Goal: Navigation & Orientation: Understand site structure

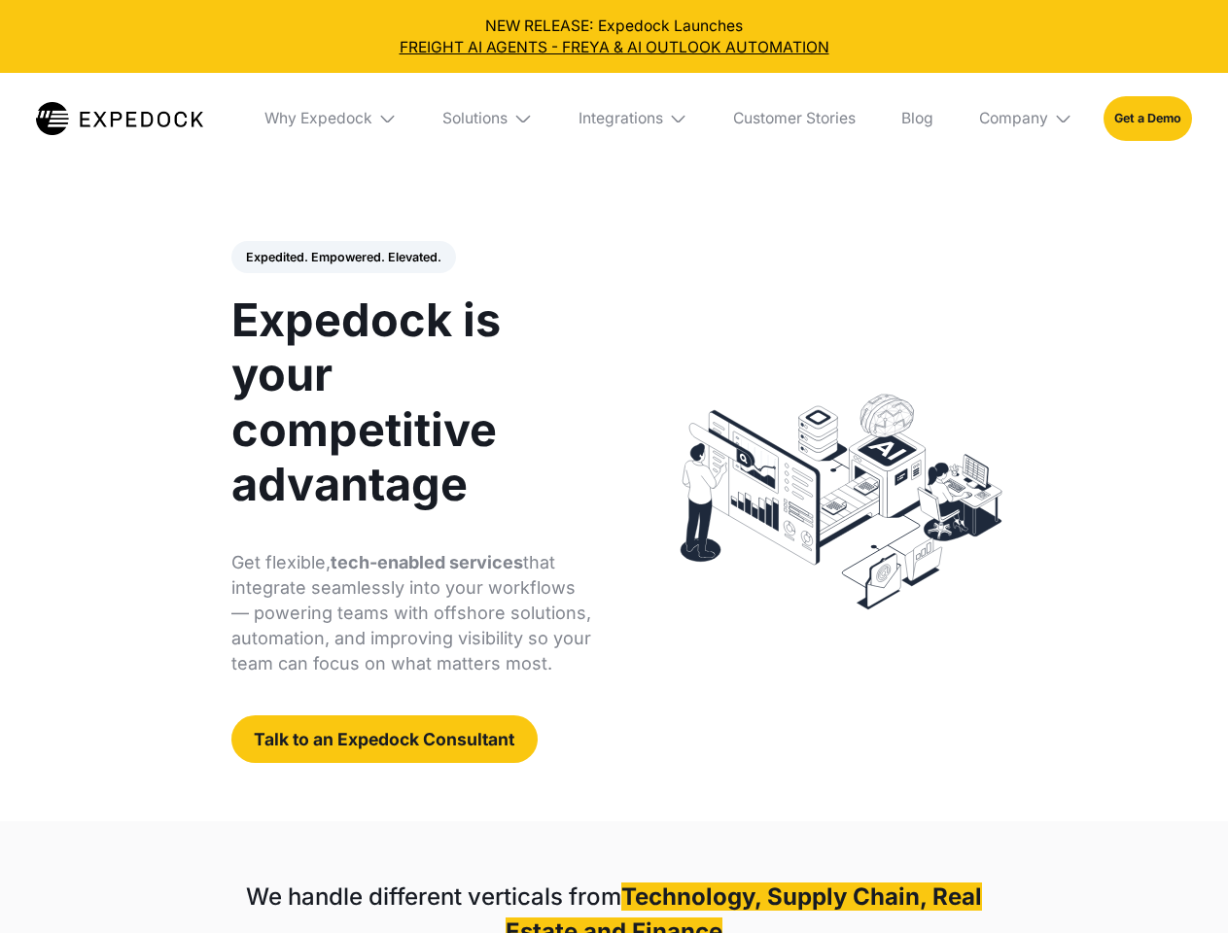
select select
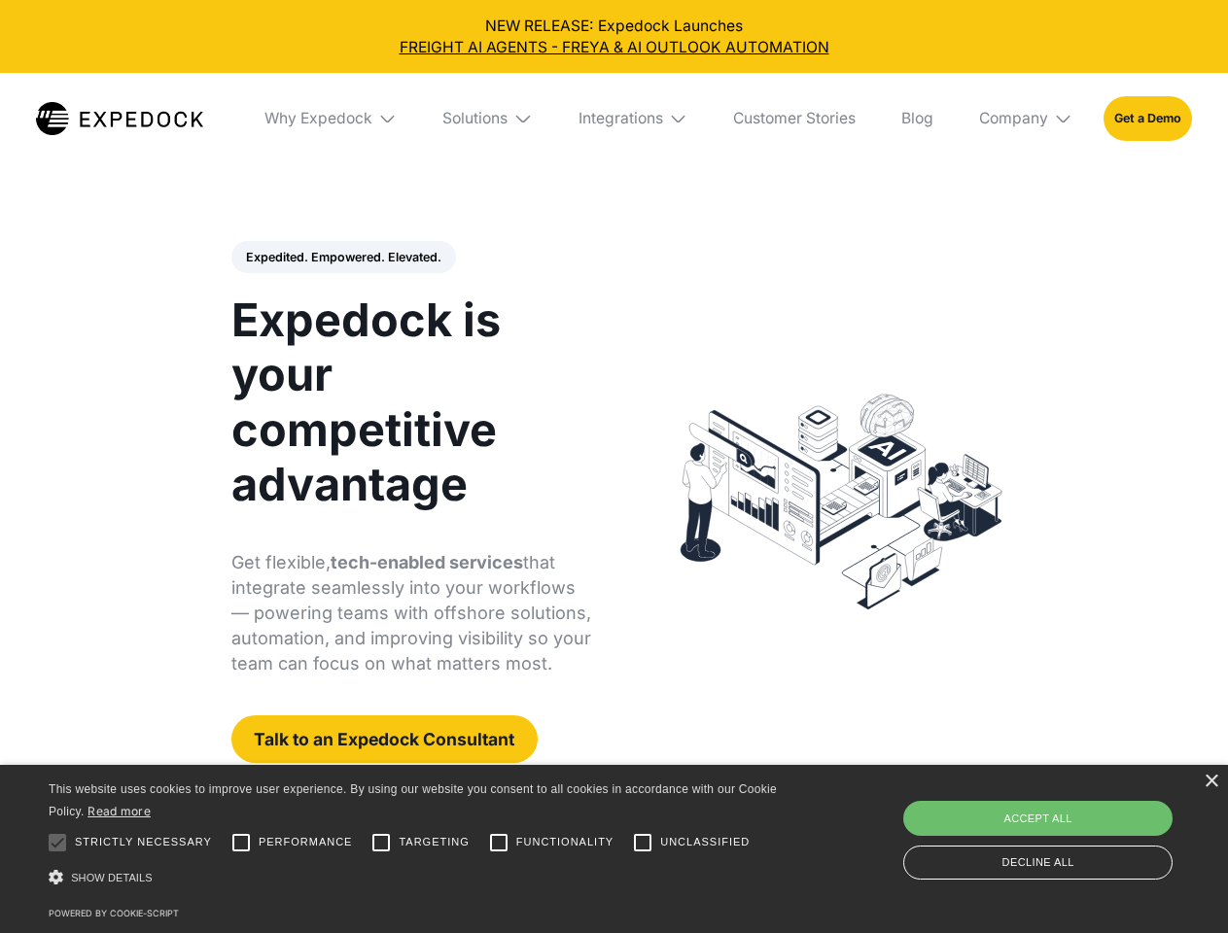
click at [613, 119] on div "Integrations" at bounding box center [620, 118] width 85 height 19
click at [331, 119] on div "Why Expedock" at bounding box center [302, 118] width 108 height 19
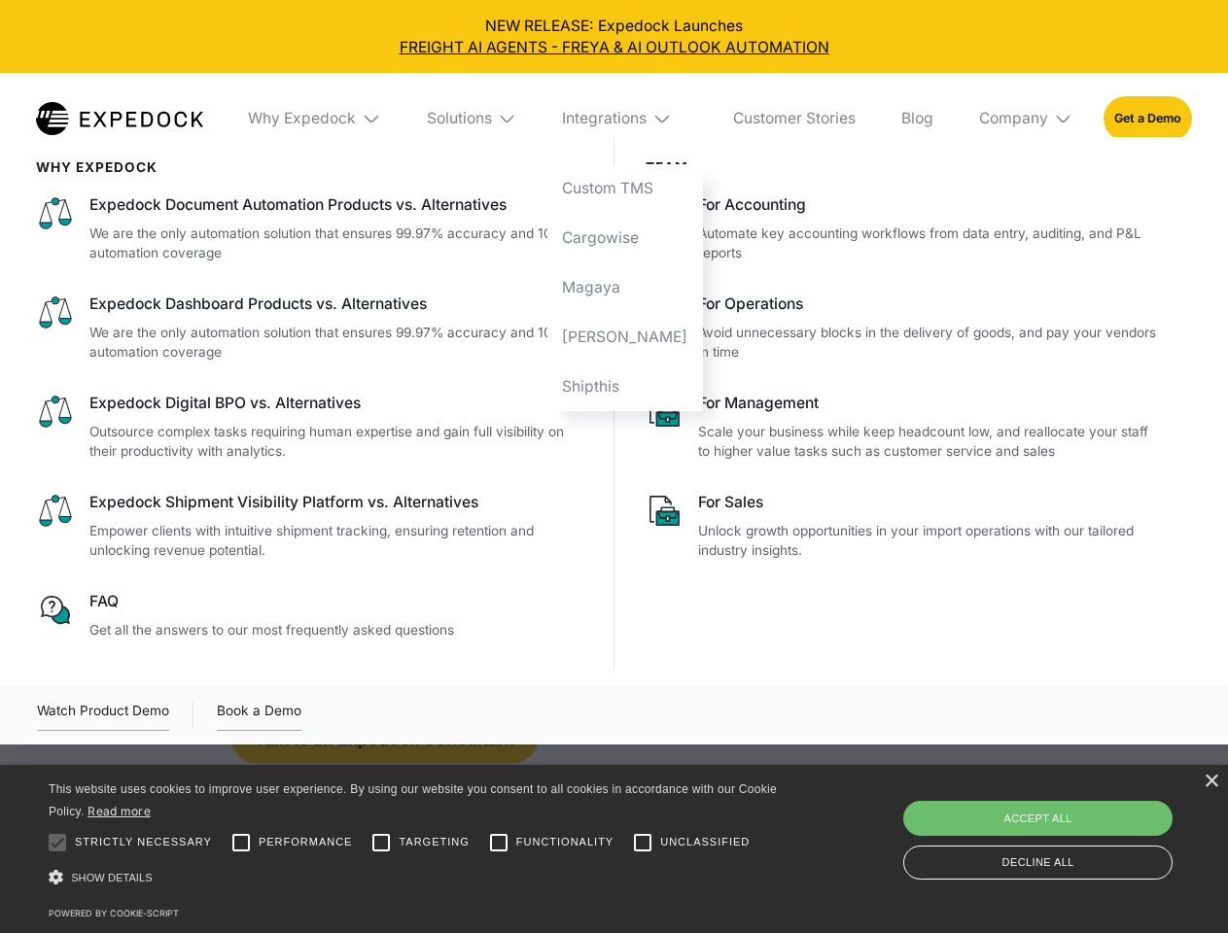
click at [489, 119] on div "Solutions" at bounding box center [459, 118] width 65 height 19
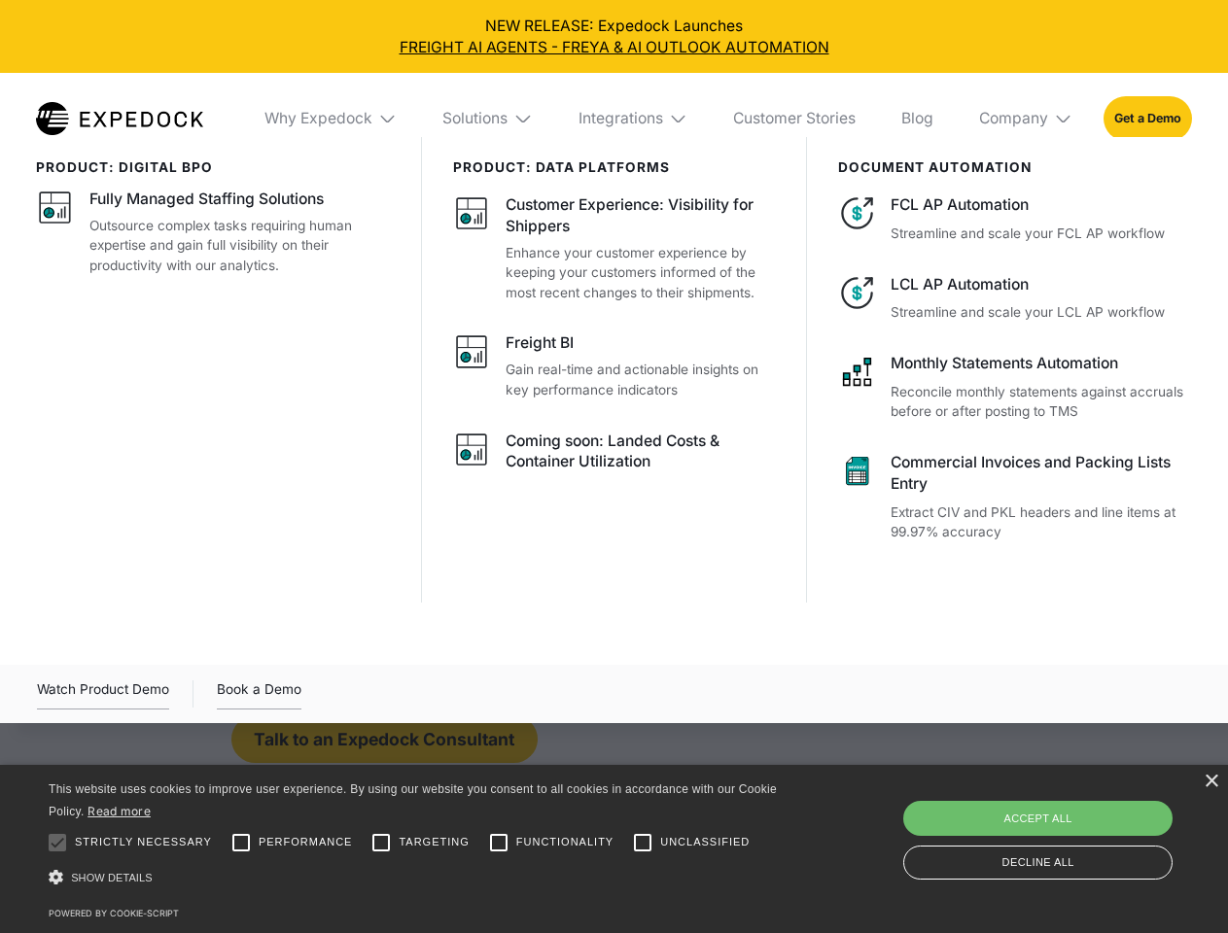
click at [634, 119] on div "Integrations" at bounding box center [620, 118] width 85 height 19
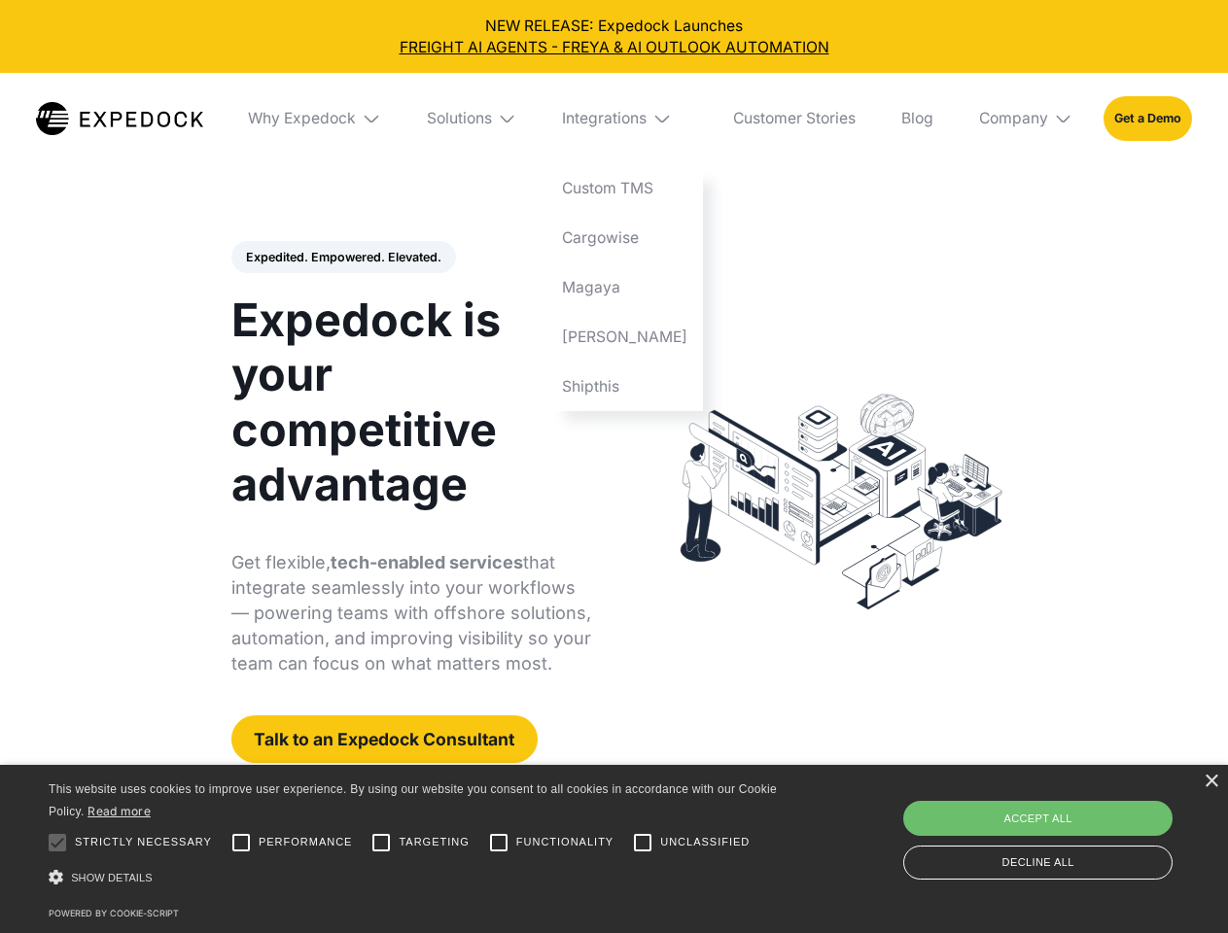
click at [1027, 119] on div "Company" at bounding box center [1013, 118] width 69 height 19
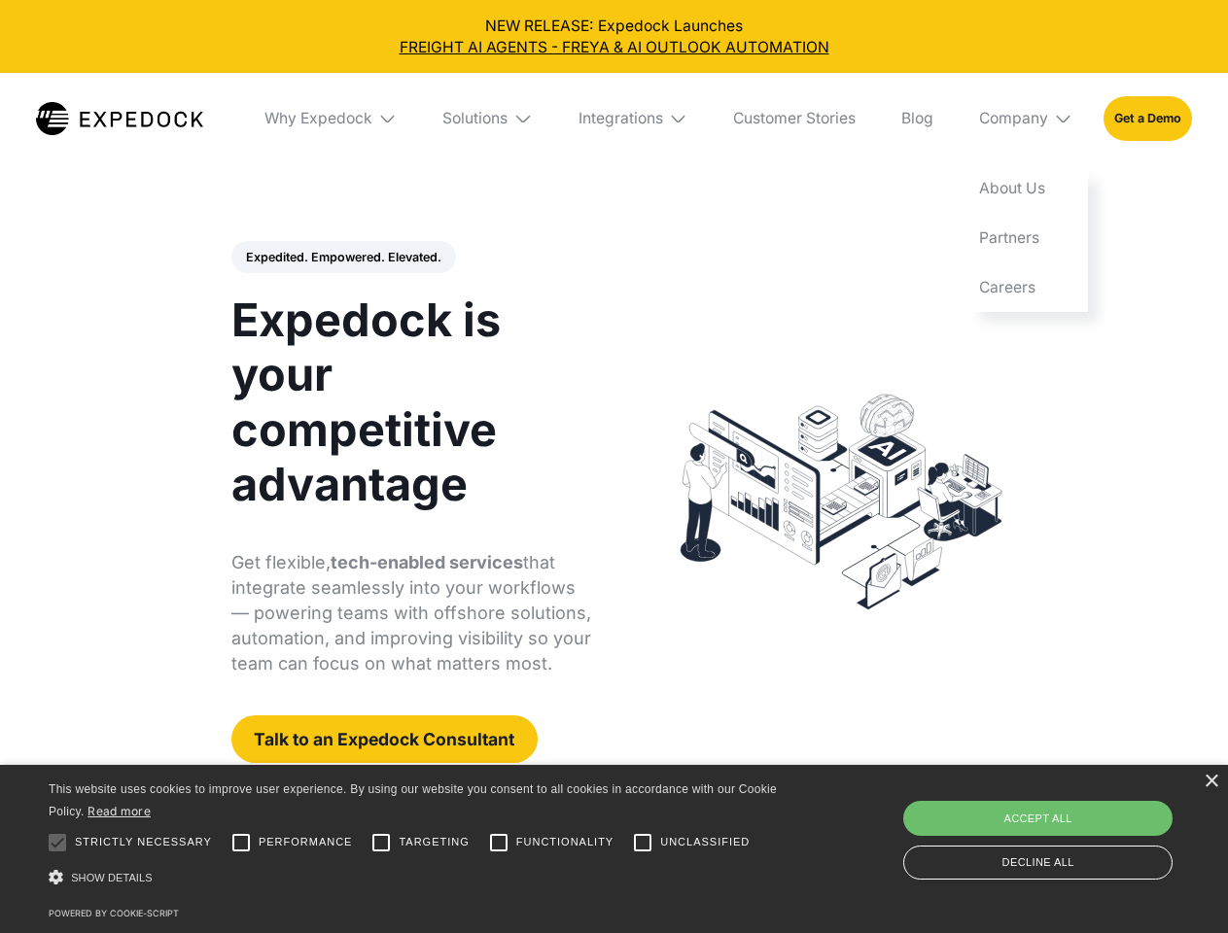
click at [342, 258] on div "Expedited. Empowered. Elevated. Automate Freight Document Extraction at 99.97% …" at bounding box center [411, 502] width 361 height 523
click at [57, 843] on div at bounding box center [57, 842] width 39 height 39
click at [241, 843] on input "Performance" at bounding box center [241, 842] width 39 height 39
checkbox input "true"
click at [381, 843] on input "Targeting" at bounding box center [381, 842] width 39 height 39
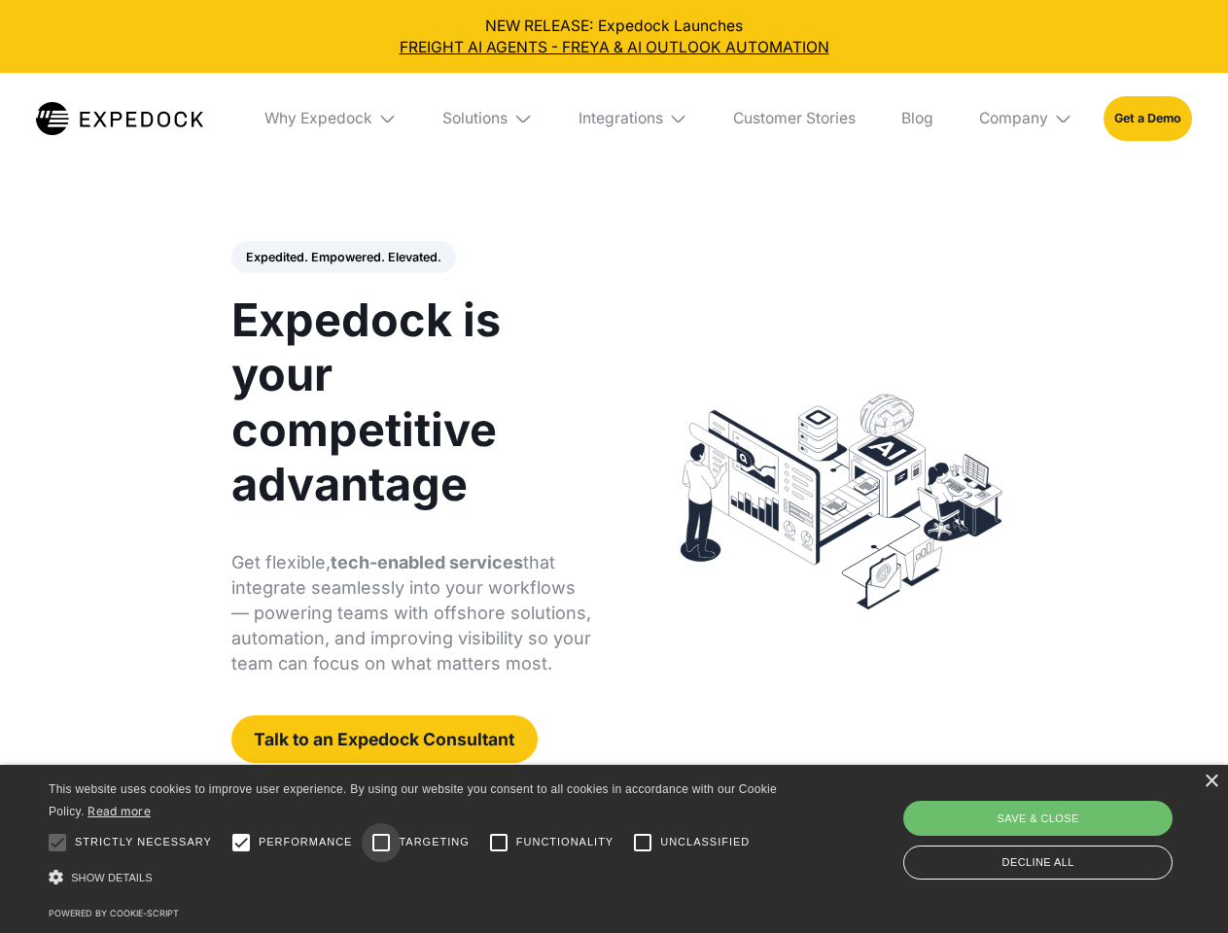
checkbox input "true"
click at [499, 843] on input "Functionality" at bounding box center [498, 842] width 39 height 39
checkbox input "true"
